Goal: Task Accomplishment & Management: Use online tool/utility

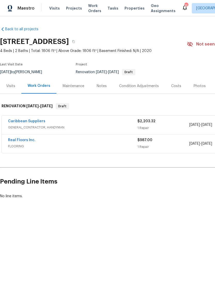
click at [75, 8] on span "Projects" at bounding box center [74, 8] width 16 height 5
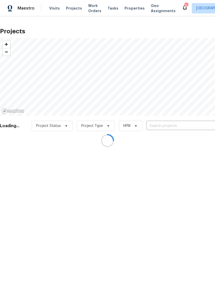
click at [170, 124] on div at bounding box center [107, 140] width 215 height 281
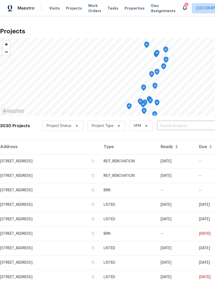
click at [176, 123] on input "text" at bounding box center [186, 126] width 59 height 8
type input "9479"
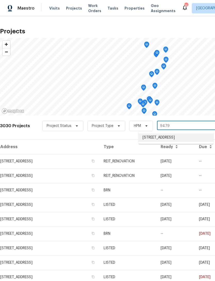
click at [187, 136] on li "[STREET_ADDRESS]" at bounding box center [176, 137] width 75 height 9
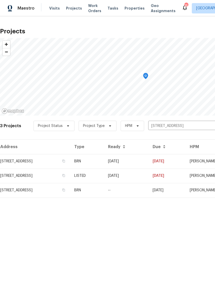
click at [15, 160] on td "[STREET_ADDRESS]" at bounding box center [35, 161] width 70 height 14
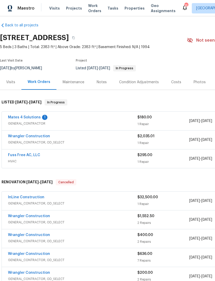
scroll to position [4, 0]
click at [15, 119] on link "Mates 4 Solutions" at bounding box center [24, 117] width 33 height 4
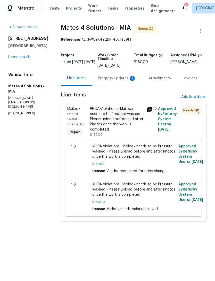
click at [110, 123] on div "#HOA-Violations : Mailbox needs to be Pressure washed - Please upload before an…" at bounding box center [117, 119] width 54 height 26
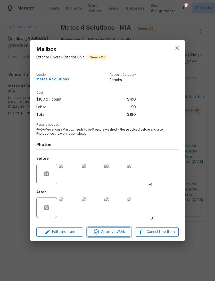
click at [101, 232] on span "Approve Work" at bounding box center [109, 232] width 41 height 6
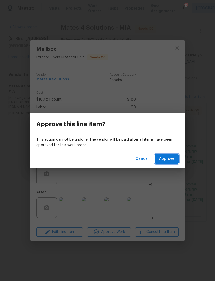
click at [165, 160] on span "Approve" at bounding box center [166, 158] width 15 height 6
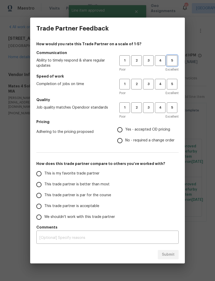
click at [173, 62] on span "5" at bounding box center [173, 61] width 10 height 6
click at [171, 87] on button "5" at bounding box center [172, 84] width 11 height 11
click at [172, 112] on button "5" at bounding box center [172, 107] width 11 height 11
click at [115, 126] on label "Yes - accepted OD pricing" at bounding box center [145, 129] width 60 height 11
click at [115, 126] on input "Yes - accepted OD pricing" at bounding box center [120, 129] width 11 height 11
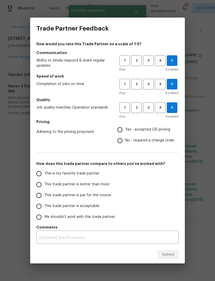
radio input "true"
click at [37, 173] on input "This is my favorite trade partner" at bounding box center [39, 173] width 11 height 11
click at [159, 258] on button "Submit" at bounding box center [168, 255] width 21 height 10
radio input "true"
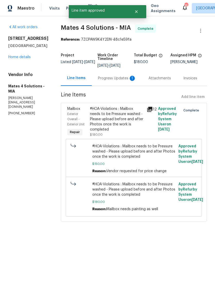
radio input "false"
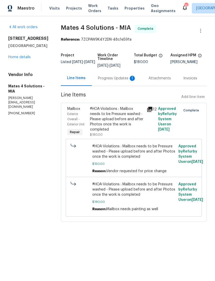
click at [110, 81] on div "Progress Updates 1" at bounding box center [117, 78] width 38 height 5
